Goal: Information Seeking & Learning: Learn about a topic

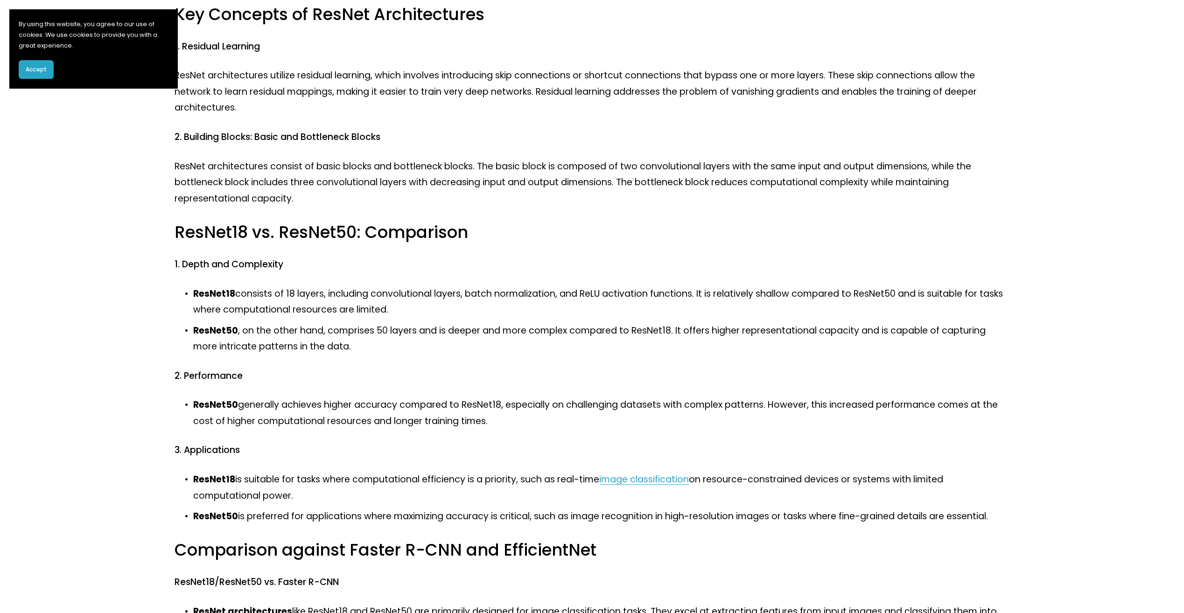
scroll to position [233, 0]
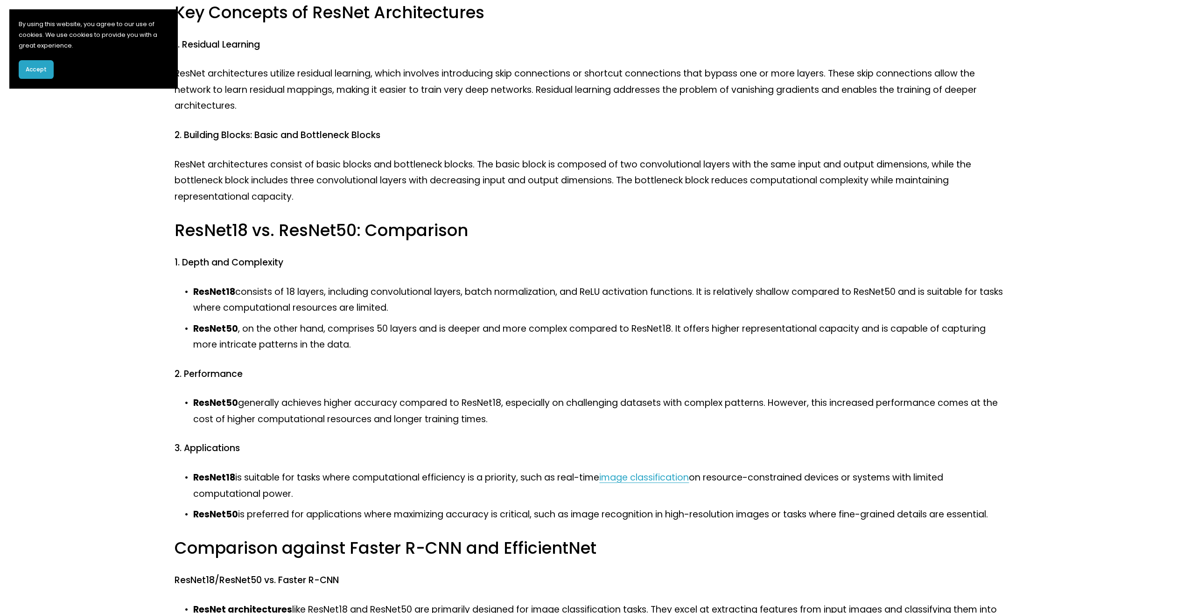
drag, startPoint x: 344, startPoint y: 399, endPoint x: 543, endPoint y: 427, distance: 200.9
click at [543, 427] on p "ResNet50 generally achieves higher accuracy compared to ResNet18, especially on…" at bounding box center [601, 411] width 816 height 32
click at [548, 426] on p "ResNet50 generally achieves higher accuracy compared to ResNet18, especially on…" at bounding box center [601, 411] width 816 height 32
click at [523, 420] on p "ResNet50 generally achieves higher accuracy compared to ResNet18, especially on…" at bounding box center [601, 411] width 816 height 32
drag, startPoint x: 506, startPoint y: 420, endPoint x: 245, endPoint y: 406, distance: 261.7
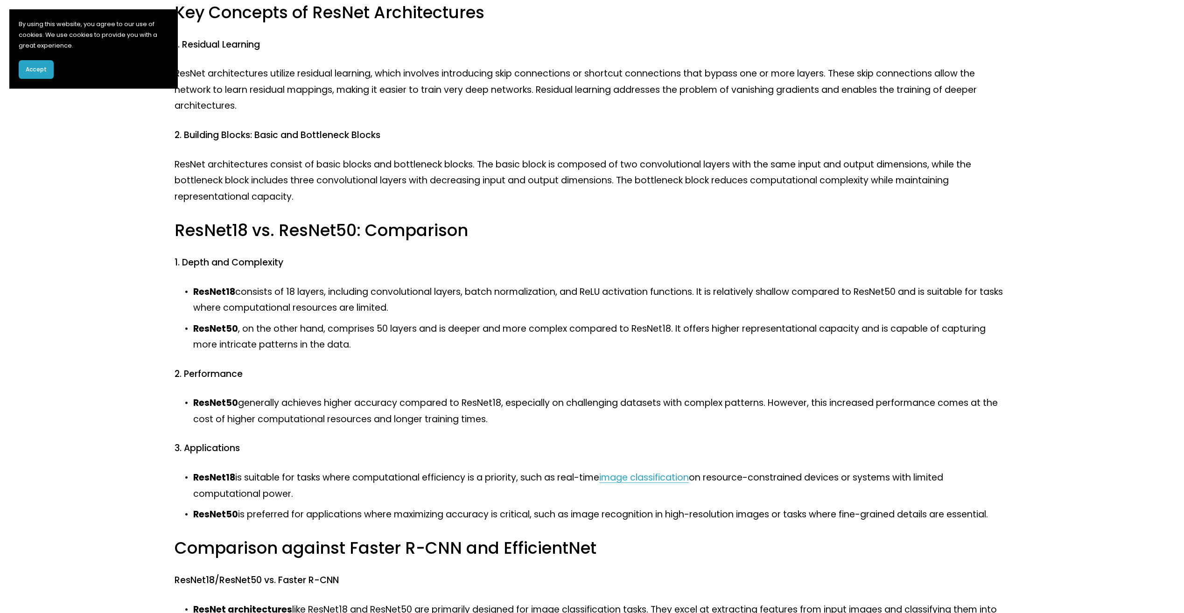
click at [245, 406] on p "ResNet50 generally achieves higher accuracy compared to ResNet18, especially on…" at bounding box center [601, 411] width 816 height 32
click at [456, 442] on div "ResNet18 and ResNet50 are convolutional neural network (CNN) architectures that…" at bounding box center [592, 410] width 835 height 944
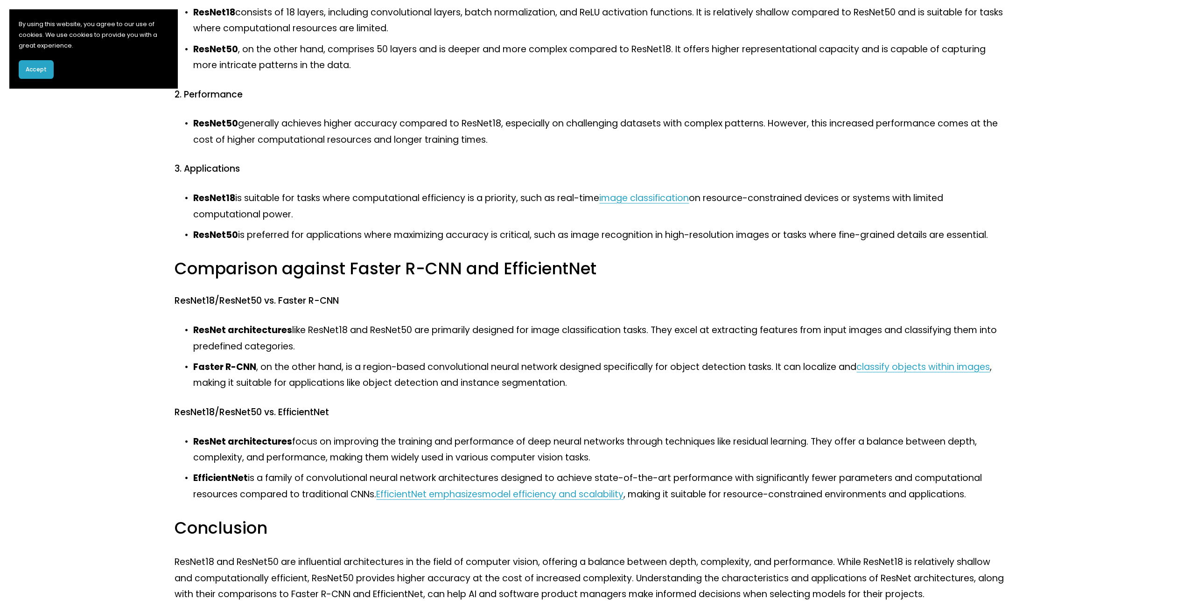
scroll to position [513, 0]
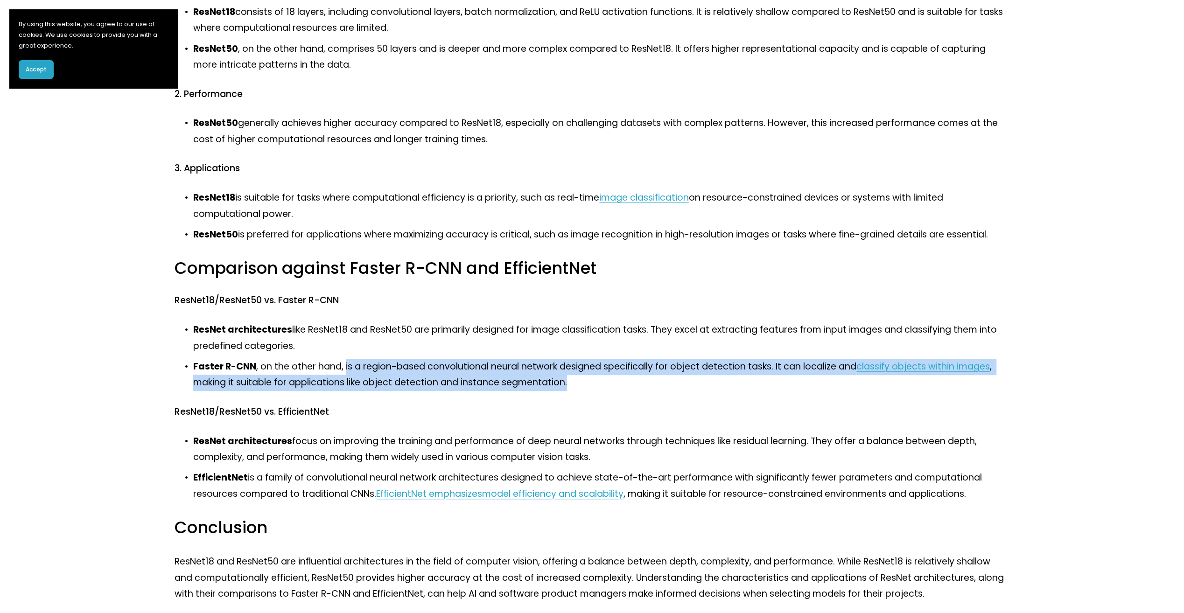
drag, startPoint x: 344, startPoint y: 368, endPoint x: 606, endPoint y: 382, distance: 262.2
click at [606, 382] on p "Faster R-CNN , on the other hand, is a region-based convolutional neural networ…" at bounding box center [601, 375] width 816 height 32
drag, startPoint x: 593, startPoint y: 382, endPoint x: 434, endPoint y: 396, distance: 158.8
click at [294, 371] on p "Faster R-CNN , on the other hand, is a region-based convolutional neural networ…" at bounding box center [601, 375] width 816 height 32
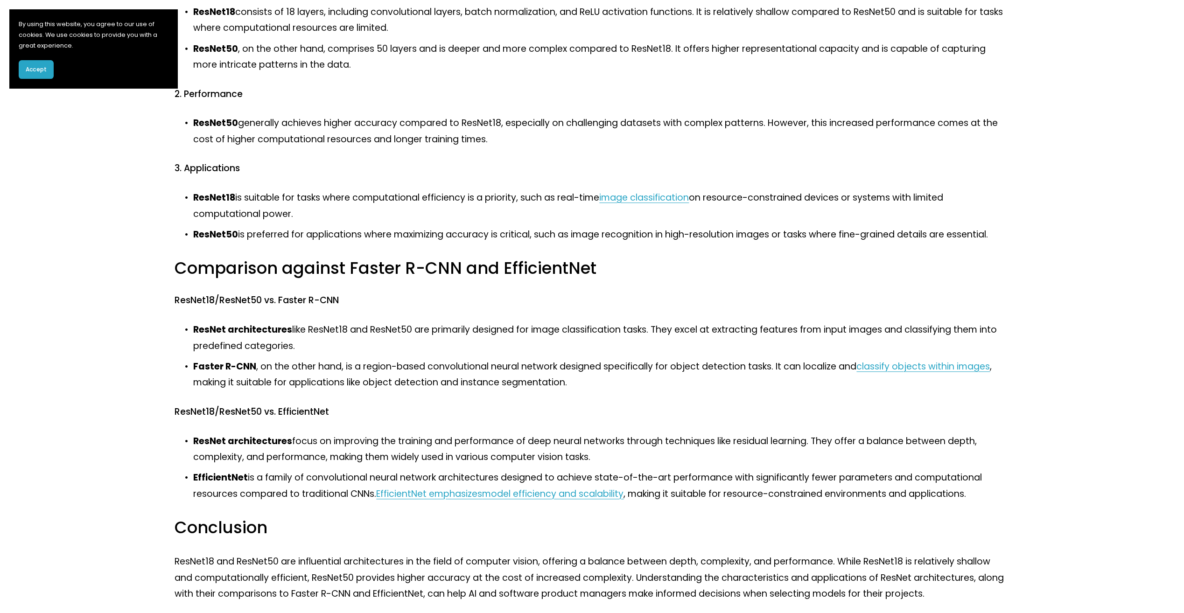
drag, startPoint x: 551, startPoint y: 392, endPoint x: 565, endPoint y: 386, distance: 14.6
click at [554, 391] on div "ResNet18 and ResNet50 are convolutional neural network (CNN) architectures that…" at bounding box center [592, 130] width 835 height 944
click at [583, 384] on p "Faster R-CNN , on the other hand, is a region-based convolutional neural networ…" at bounding box center [601, 375] width 816 height 32
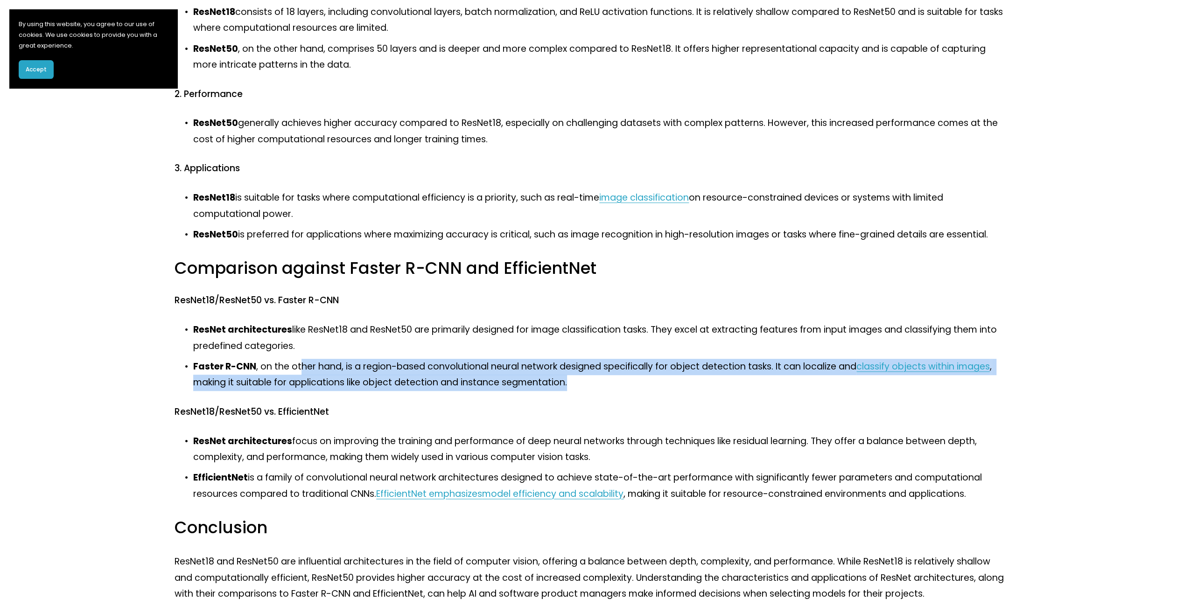
drag, startPoint x: 601, startPoint y: 382, endPoint x: 302, endPoint y: 360, distance: 299.5
click at [302, 360] on p "Faster R-CNN , on the other hand, is a region-based convolutional neural networ…" at bounding box center [601, 375] width 816 height 32
click at [445, 391] on div "ResNet18 and ResNet50 are convolutional neural network (CNN) architectures that…" at bounding box center [592, 130] width 835 height 944
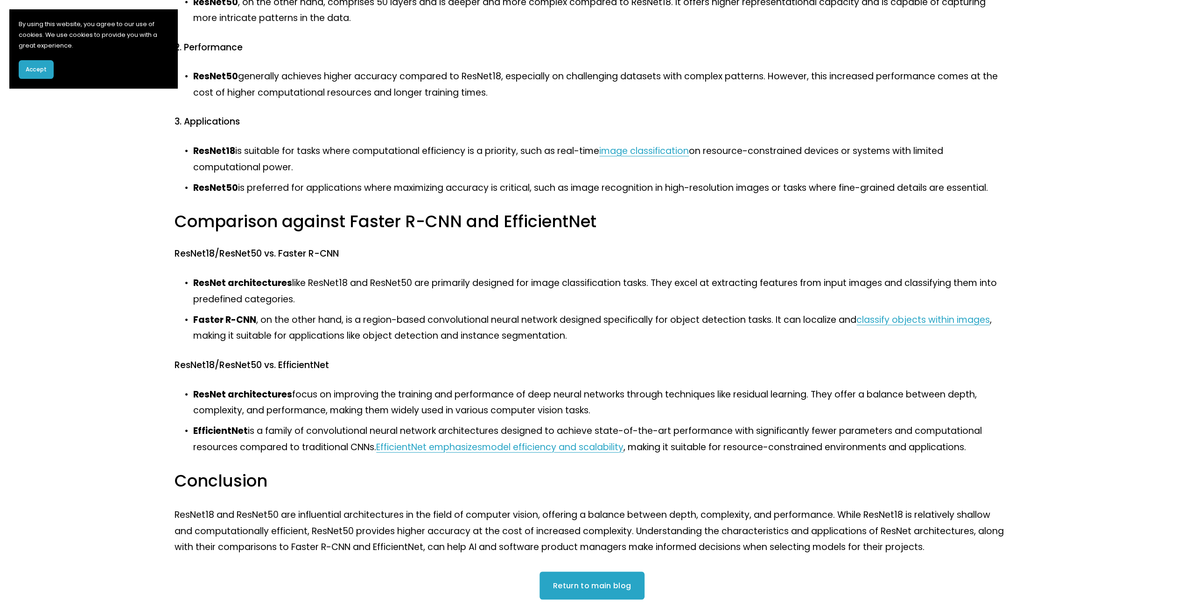
click at [445, 391] on p "ResNet architectures focus on improving the training and performance of deep ne…" at bounding box center [601, 403] width 816 height 32
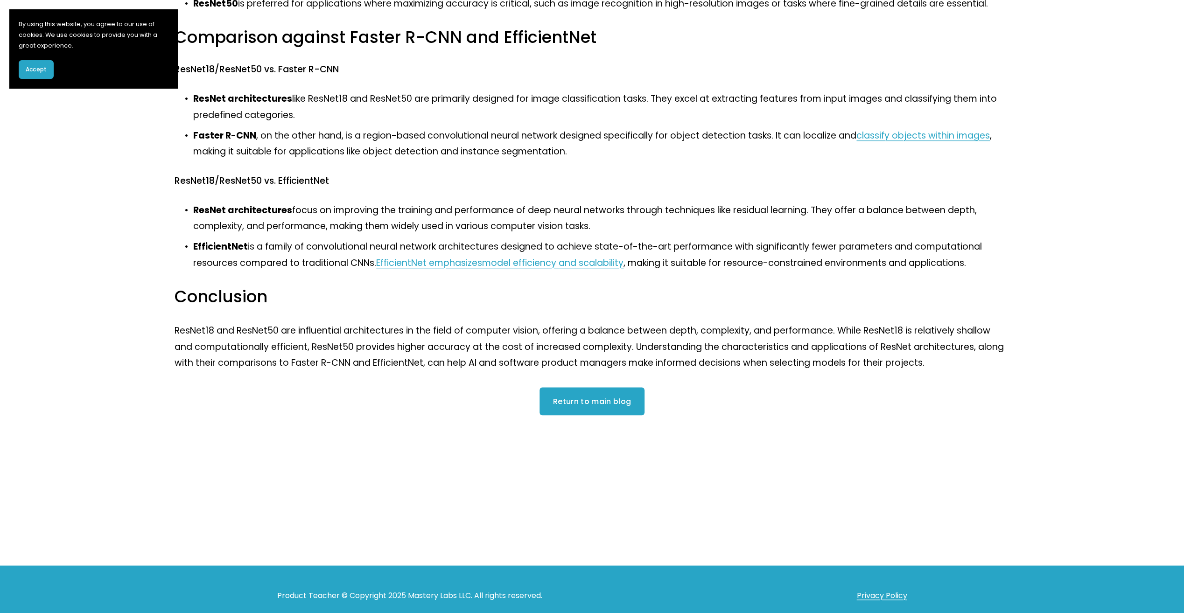
scroll to position [747, 0]
